Goal: Transaction & Acquisition: Subscribe to service/newsletter

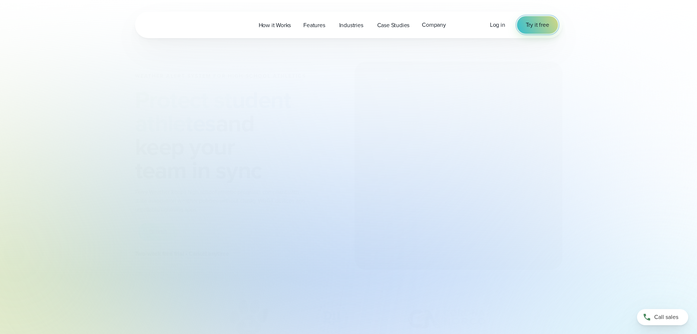
drag, startPoint x: 528, startPoint y: 25, endPoint x: 368, endPoint y: 14, distance: 160.3
click at [528, 25] on span "Try it free" at bounding box center [537, 25] width 23 height 9
